Goal: Task Accomplishment & Management: Manage account settings

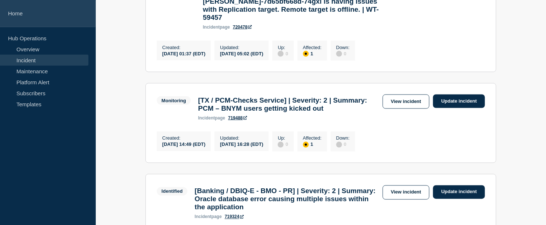
scroll to position [487, 0]
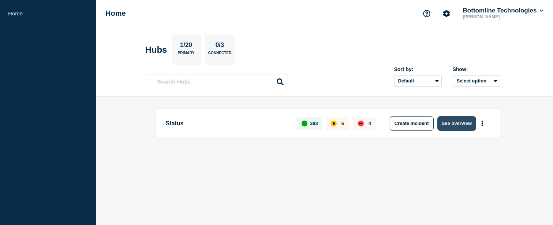
click at [470, 120] on button "See overview" at bounding box center [456, 123] width 39 height 15
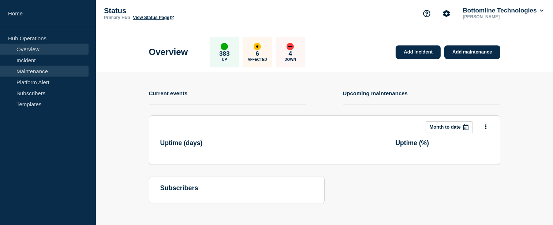
click at [39, 69] on link "Maintenance" at bounding box center [44, 70] width 88 height 11
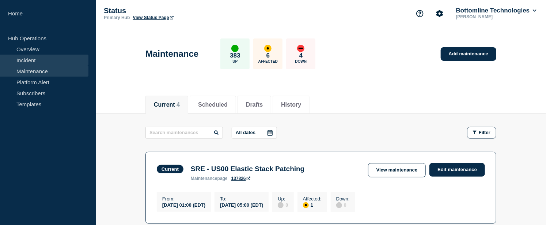
click at [35, 60] on link "Incident" at bounding box center [44, 59] width 88 height 11
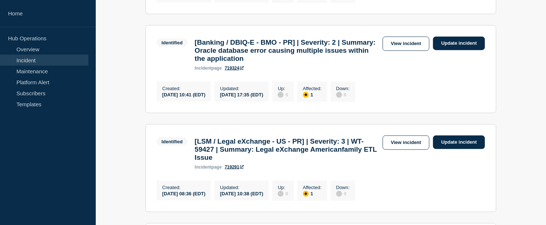
scroll to position [487, 0]
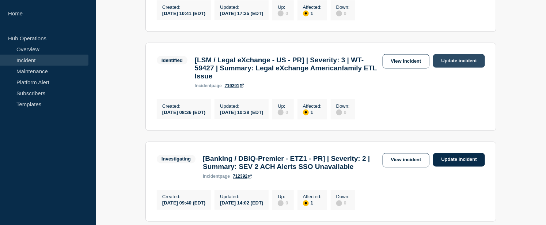
click at [467, 68] on link "Update incident" at bounding box center [459, 61] width 52 height 14
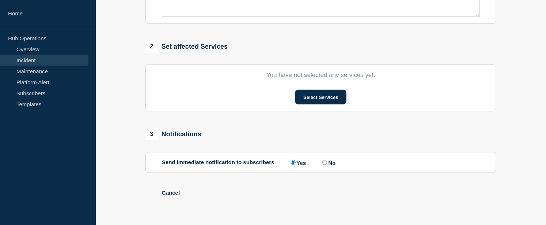
type input "[LSM / Legal eXchange - US - PR] | Severity: 3 | WT-59427 | Summary: Legal eXch…"
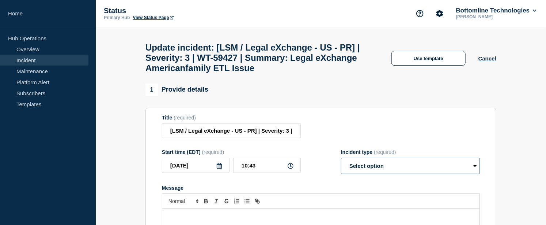
click at [362, 172] on select "Select option Investigating Identified Monitoring Resolved" at bounding box center [410, 166] width 139 height 16
select select "resolved"
click at [341, 164] on select "Select option Investigating Identified Monitoring Resolved" at bounding box center [410, 166] width 139 height 16
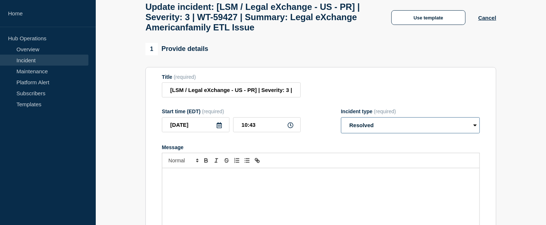
scroll to position [122, 0]
